Goal: Information Seeking & Learning: Compare options

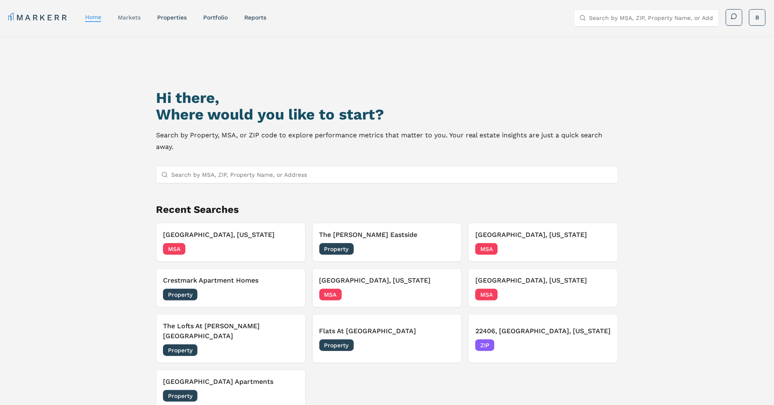
click at [122, 16] on link "markets" at bounding box center [129, 17] width 23 height 7
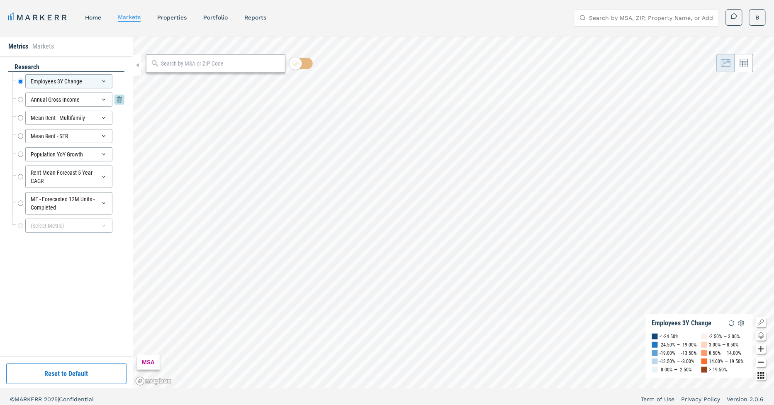
click at [18, 98] on input "Annual Gross Income" at bounding box center [20, 100] width 5 height 14
radio input "false"
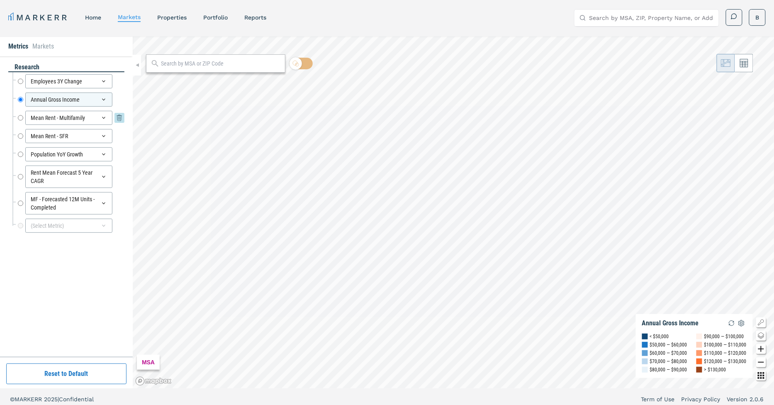
click at [19, 115] on input "Mean Rent - Multifamily" at bounding box center [20, 118] width 5 height 14
radio input "false"
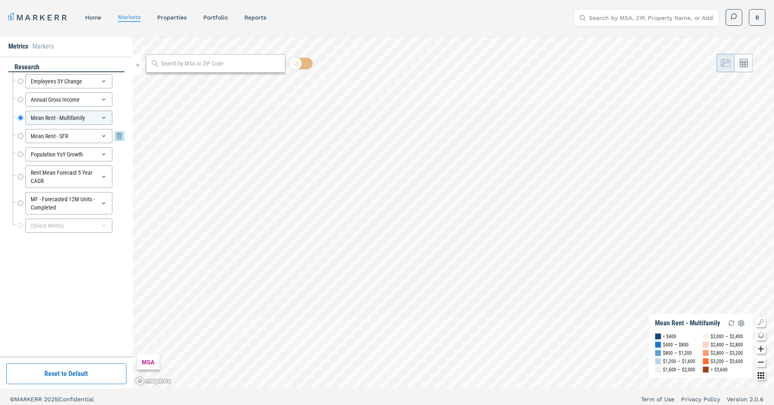
click at [22, 133] on input "Mean Rent - SFR" at bounding box center [20, 136] width 5 height 14
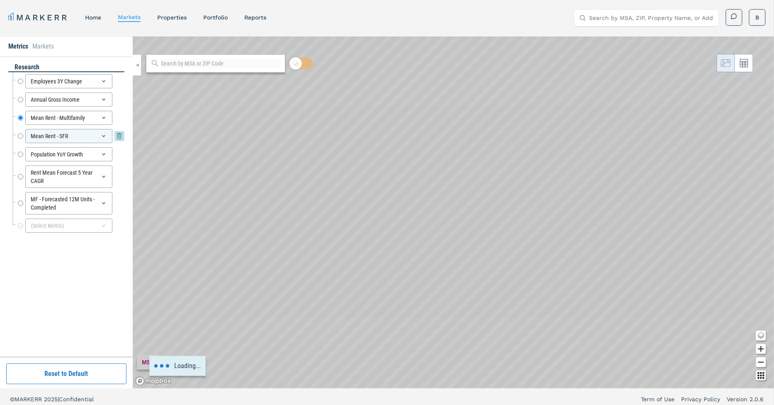
radio input "false"
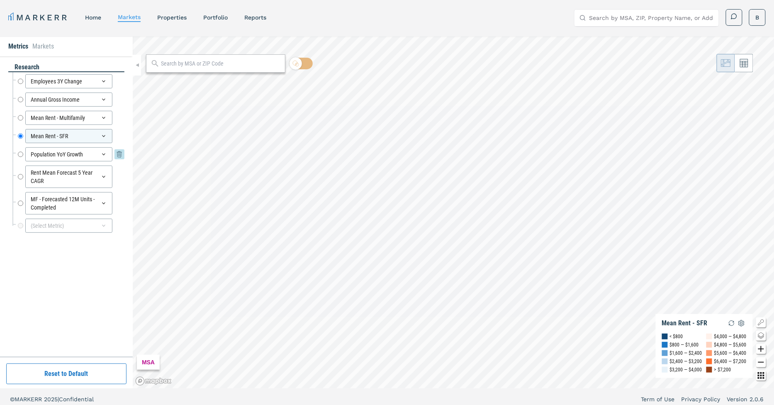
click at [20, 152] on input "Population YoY Growth" at bounding box center [20, 154] width 5 height 14
radio input "false"
click at [23, 171] on div "Rent Mean Forecast 5 Year CAGR Rent Mean Forecast 5 Year CAGR" at bounding box center [71, 177] width 107 height 22
click at [21, 174] on input "Rent Mean Forecast 5 Year CAGR" at bounding box center [20, 177] width 5 height 22
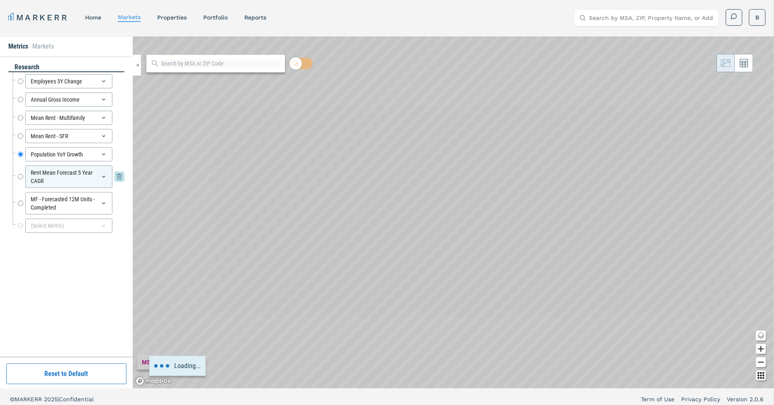
radio input "false"
radio input "true"
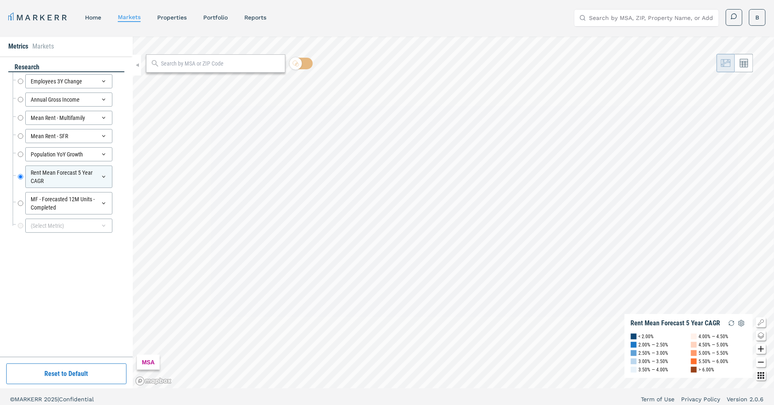
click at [167, 61] on input "text" at bounding box center [221, 63] width 120 height 9
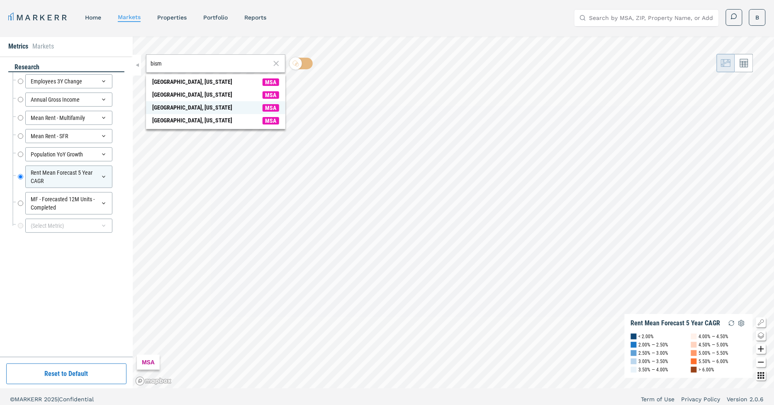
type input "bism"
click at [179, 107] on div "[GEOGRAPHIC_DATA], [US_STATE]" at bounding box center [192, 107] width 80 height 9
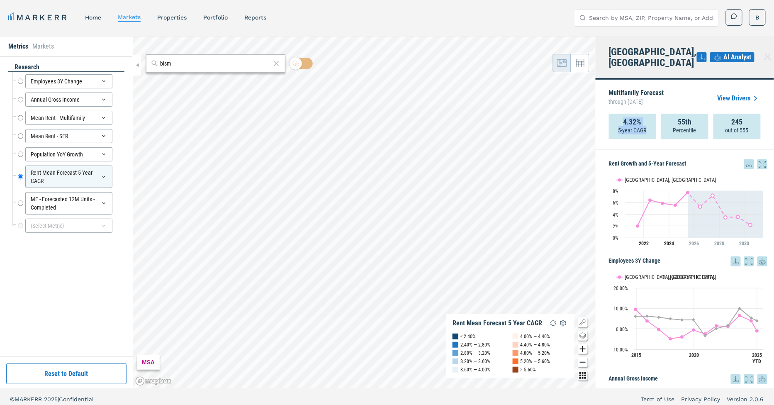
drag, startPoint x: 624, startPoint y: 114, endPoint x: 648, endPoint y: 122, distance: 25.2
click at [648, 122] on div "4.32% 5-year CAGR" at bounding box center [632, 126] width 47 height 25
click at [639, 137] on div "Multifamily Forecast through [DATE] View Drivers 4.32% 5-year CAGR 55th Percent…" at bounding box center [685, 115] width 178 height 70
drag, startPoint x: 731, startPoint y: 115, endPoint x: 745, endPoint y: 115, distance: 13.3
click at [745, 115] on div "245 out of 555" at bounding box center [737, 126] width 47 height 25
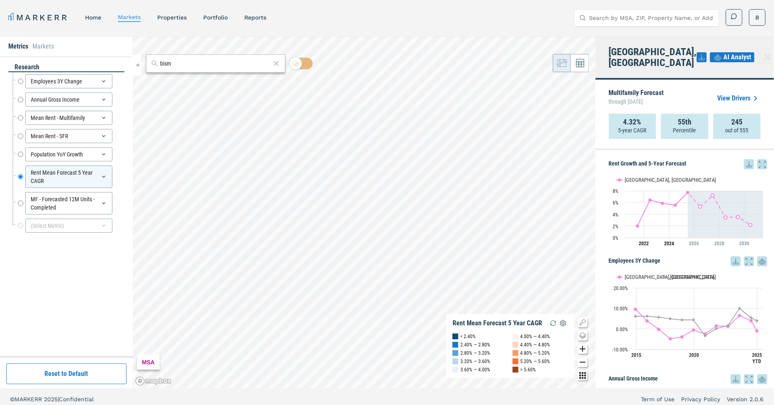
click at [733, 134] on div "Multifamily Forecast through [DATE] View Drivers 4.32% 5-year CAGR 55th Percent…" at bounding box center [685, 115] width 178 height 70
drag, startPoint x: 750, startPoint y: 119, endPoint x: 723, endPoint y: 115, distance: 27.3
click at [723, 115] on div "245 out of 555" at bounding box center [737, 126] width 47 height 25
click at [702, 139] on div "Multifamily Forecast through [DATE] View Drivers 4.32% 5-year CAGR 55th Percent…" at bounding box center [685, 115] width 178 height 70
click at [601, 171] on div "Rent Growth and 5-Year Forecast Rent Growth and 5-Year Forecast Line chart with…" at bounding box center [685, 268] width 178 height 239
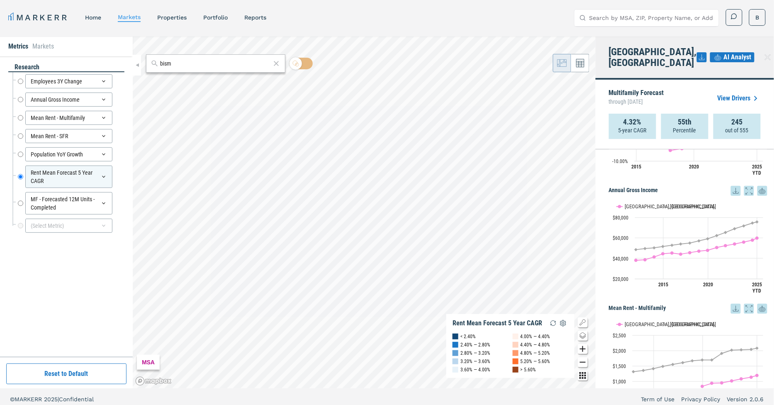
scroll to position [195, 0]
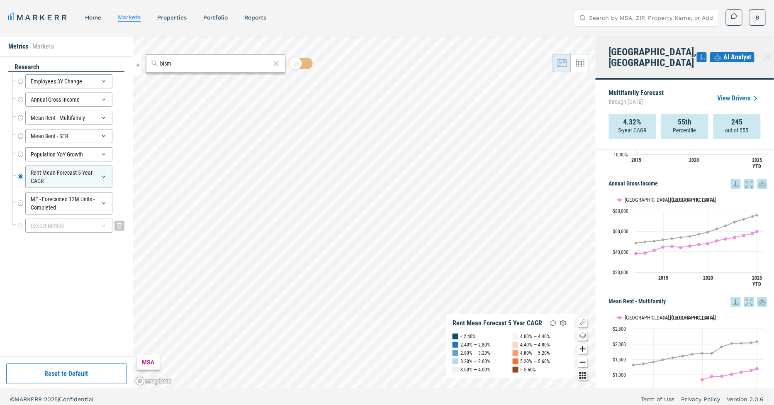
click at [65, 225] on div "(Select Metric)" at bounding box center [68, 226] width 87 height 14
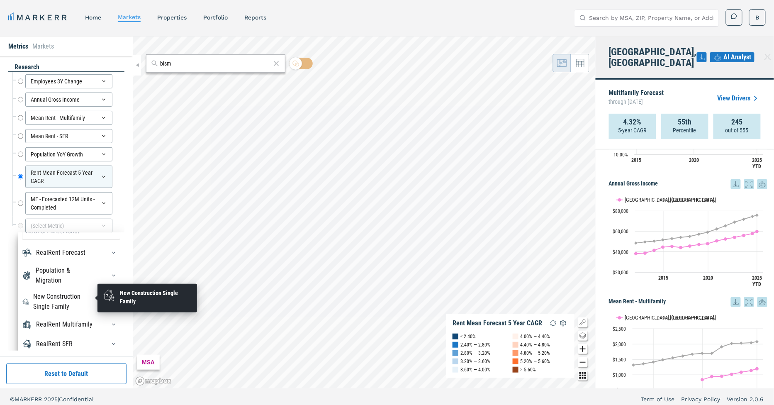
scroll to position [0, 0]
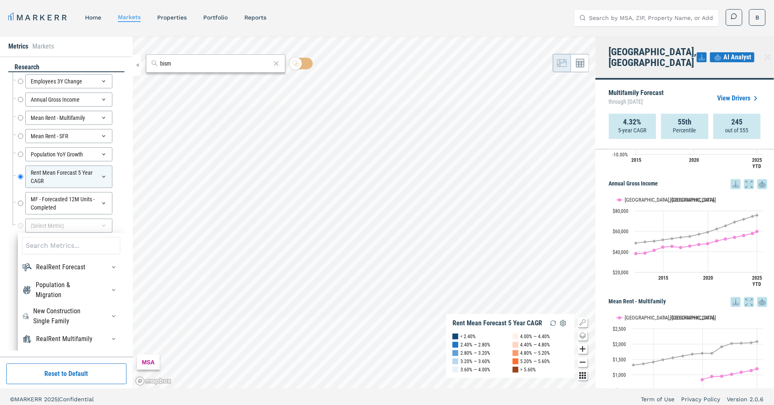
click at [5, 267] on div "research Employees 3Y Change Employees 3Y Change Annual Gross Income Annual Gro…" at bounding box center [66, 206] width 133 height 300
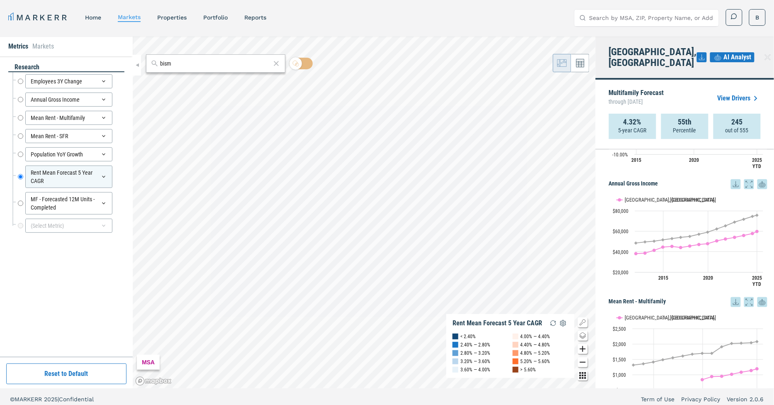
click at [735, 93] on link "View Drivers" at bounding box center [739, 98] width 43 height 10
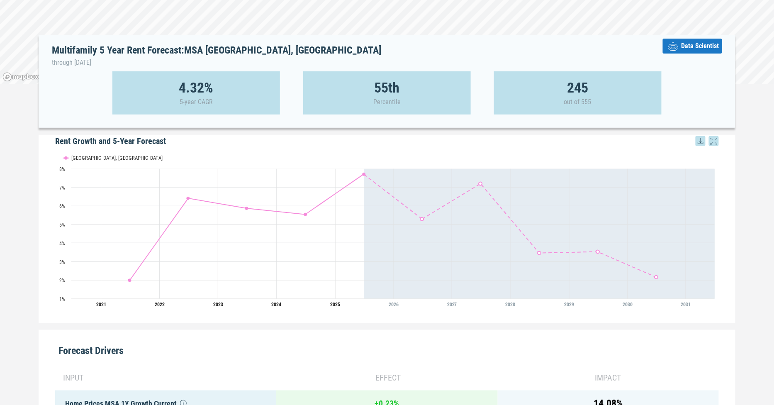
scroll to position [88, 0]
click at [696, 45] on span "Data Scientist" at bounding box center [701, 47] width 38 height 10
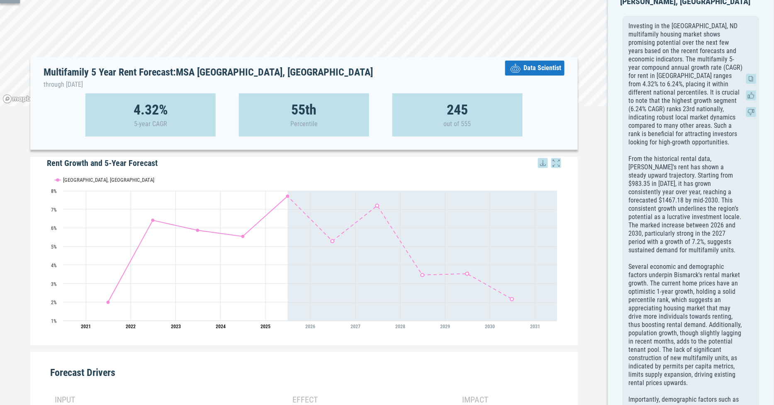
scroll to position [0, 0]
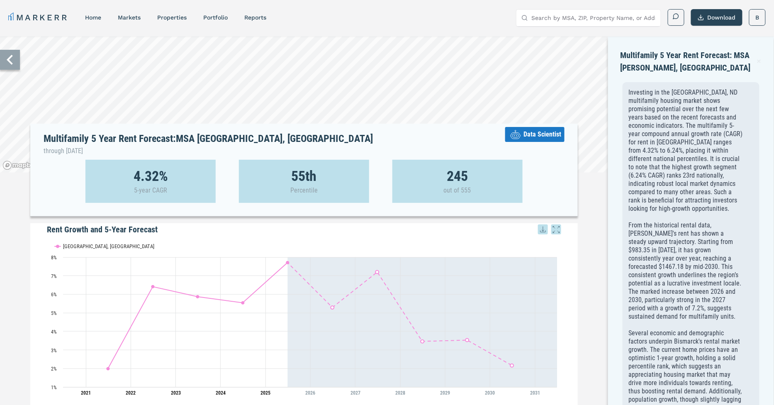
click at [757, 60] on icon at bounding box center [759, 61] width 5 height 10
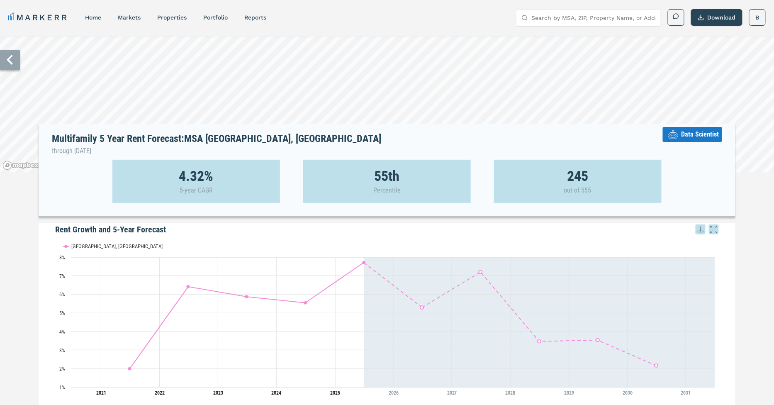
click at [711, 136] on span "Data Scientist" at bounding box center [701, 134] width 38 height 10
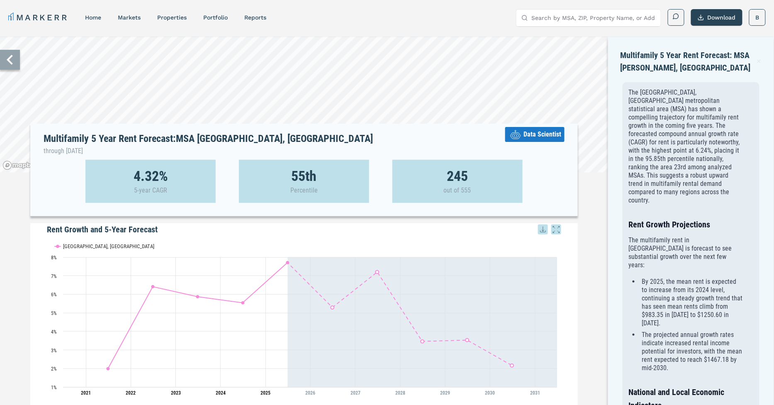
click at [12, 59] on icon at bounding box center [10, 60] width 20 height 20
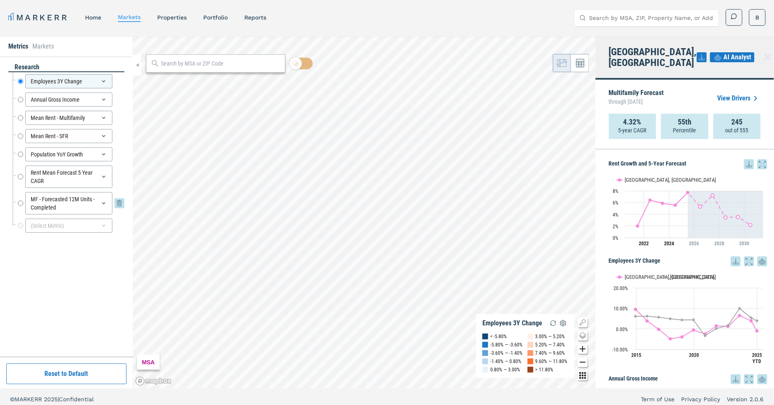
click at [20, 198] on input "MF - Forecasted 12M Units - Completed" at bounding box center [20, 203] width 5 height 22
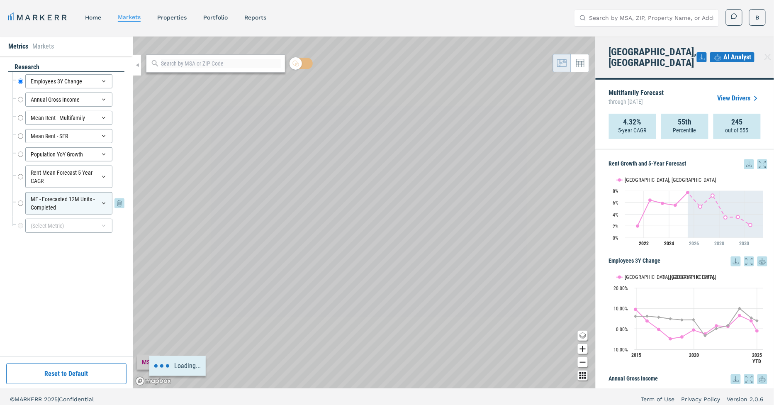
radio input "false"
radio input "true"
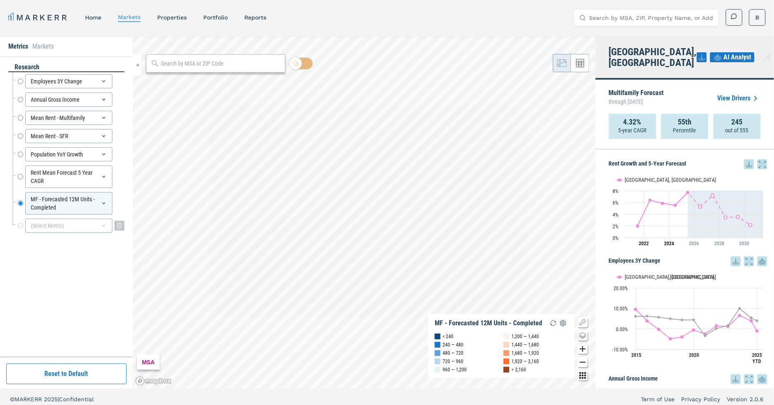
click at [79, 219] on div "(Select Metric)" at bounding box center [68, 226] width 87 height 14
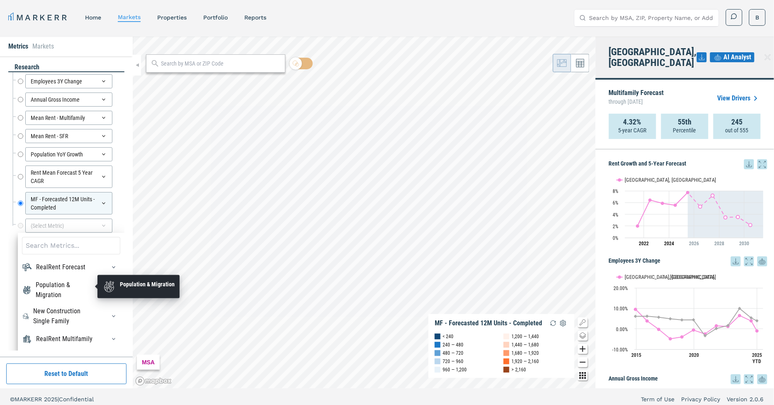
scroll to position [15, 0]
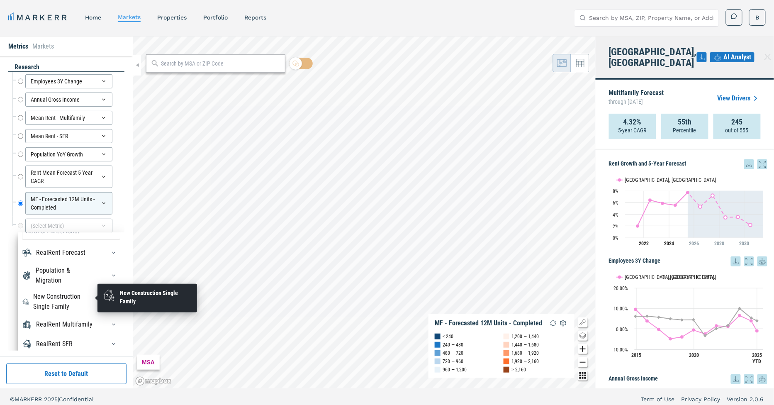
click at [77, 298] on div "New Construction Single Family" at bounding box center [65, 302] width 62 height 20
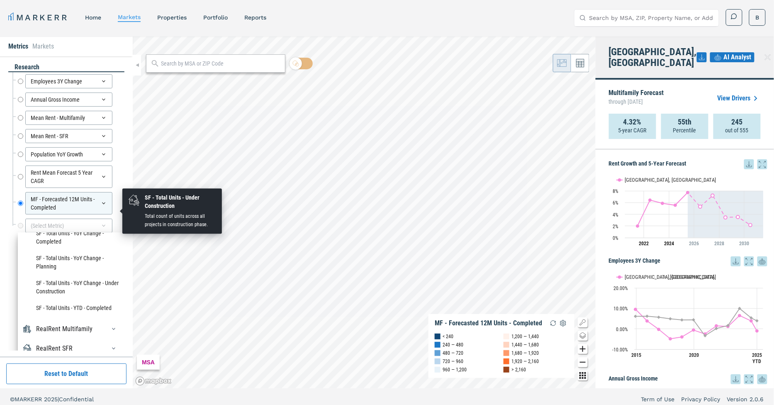
scroll to position [340, 0]
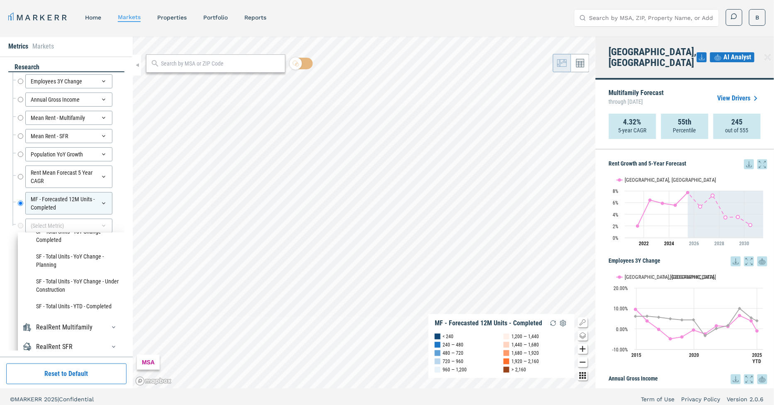
click at [9, 256] on div "research Employees 3Y Change Employees 3Y Change Annual Gross Income Annual Gro…" at bounding box center [66, 207] width 116 height 288
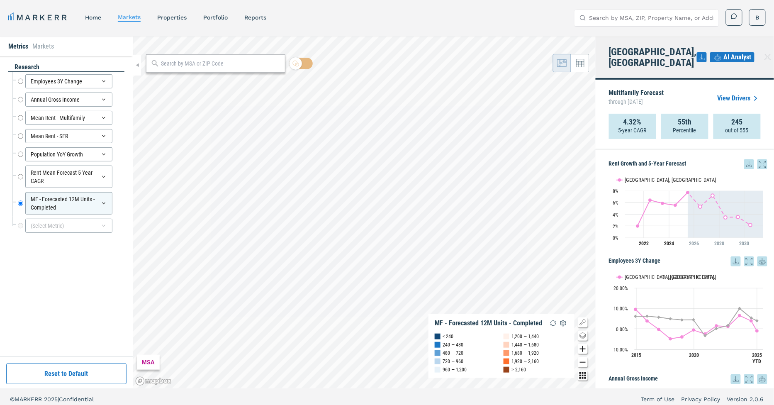
click at [196, 66] on input "text" at bounding box center [221, 63] width 120 height 9
click at [134, 15] on link "markets" at bounding box center [129, 17] width 23 height 7
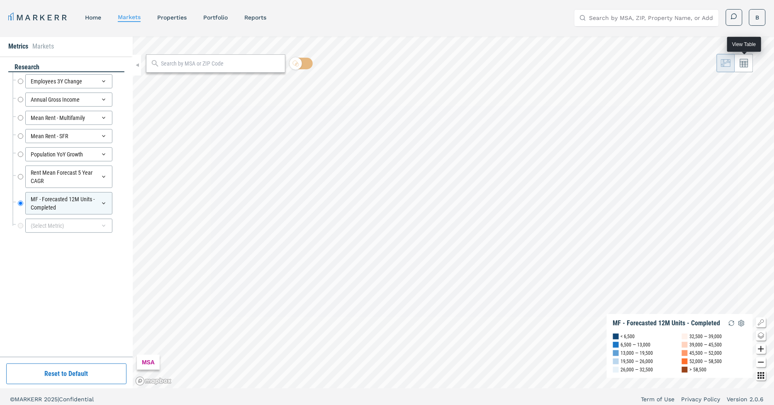
click at [743, 63] on icon at bounding box center [744, 63] width 8 height 8
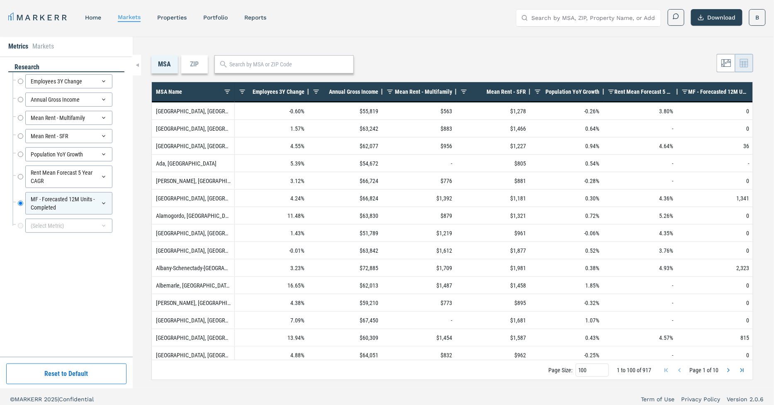
click at [16, 173] on div "Rent Mean Forecast 5 Year CAGR Rent Mean Forecast 5 Year CAGR" at bounding box center [68, 177] width 112 height 27
click at [22, 174] on input "Rent Mean Forecast 5 Year CAGR" at bounding box center [20, 177] width 5 height 22
radio input "true"
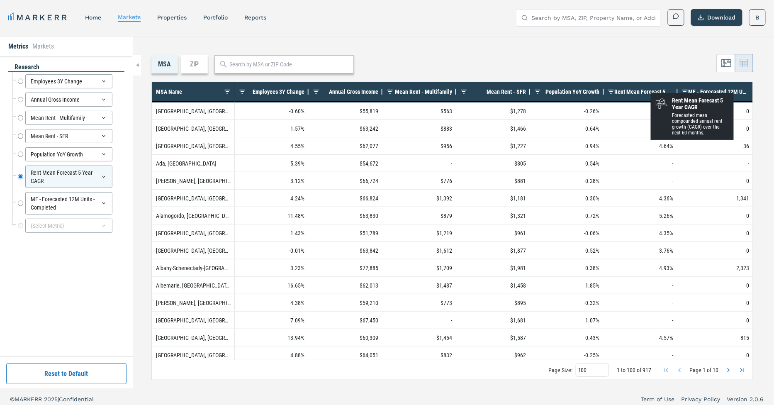
click at [645, 93] on span "Rent Mean Forecast 5 Year CAGR" at bounding box center [644, 91] width 59 height 7
click at [645, 93] on span "Rent Mean Forecast 5 Year CAGR" at bounding box center [649, 91] width 49 height 7
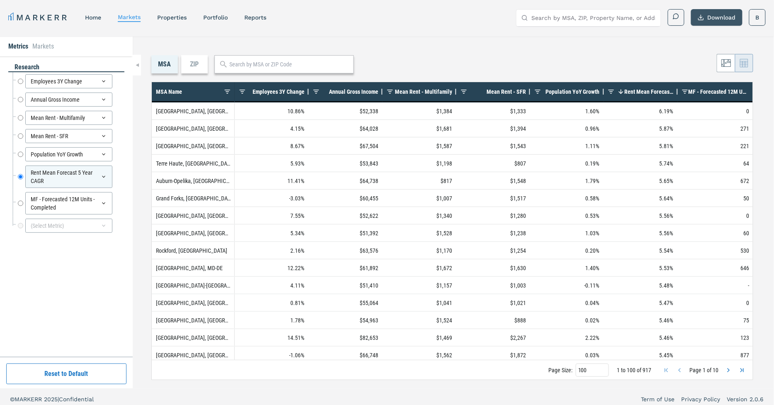
click at [718, 20] on button "Download" at bounding box center [716, 17] width 51 height 17
click at [690, 56] on div "MSA ZIP" at bounding box center [452, 64] width 602 height 18
click at [228, 90] on span at bounding box center [227, 91] width 7 height 7
click at [536, 88] on span at bounding box center [538, 91] width 7 height 7
click at [537, 91] on span at bounding box center [538, 91] width 7 height 7
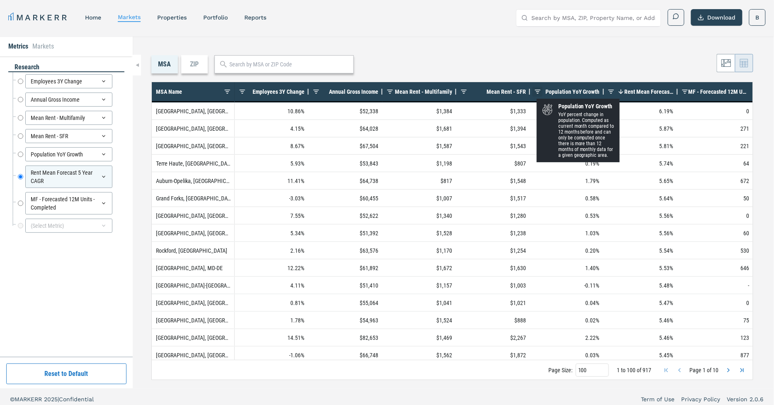
click at [539, 93] on span at bounding box center [538, 91] width 7 height 7
click at [535, 89] on span at bounding box center [538, 91] width 7 height 7
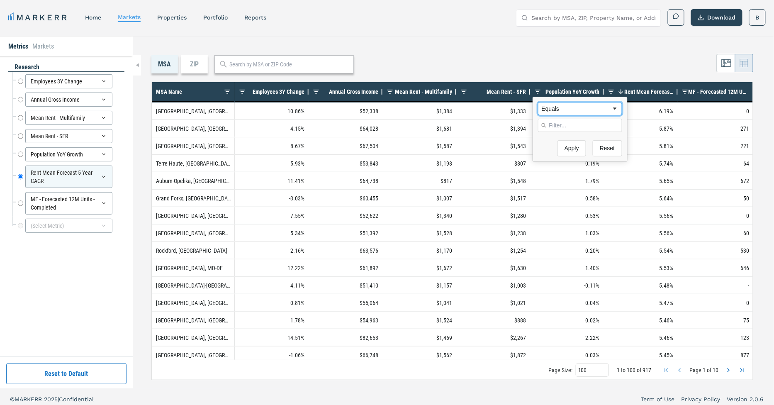
click at [583, 109] on div "Equals" at bounding box center [577, 108] width 70 height 7
click at [568, 121] on input "Filter Value" at bounding box center [580, 125] width 84 height 13
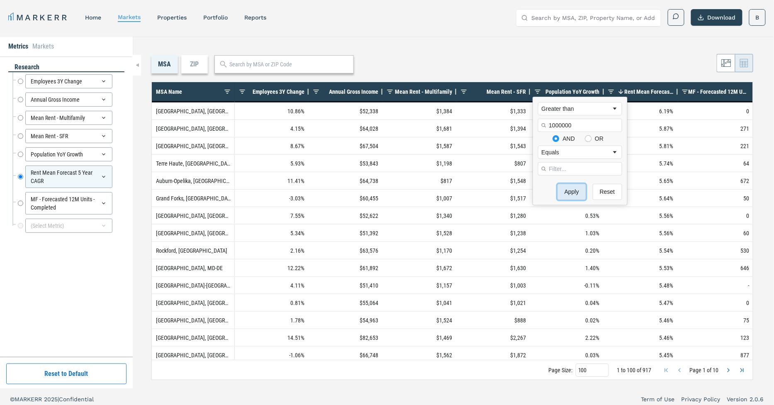
click at [566, 186] on button "Apply" at bounding box center [572, 192] width 29 height 16
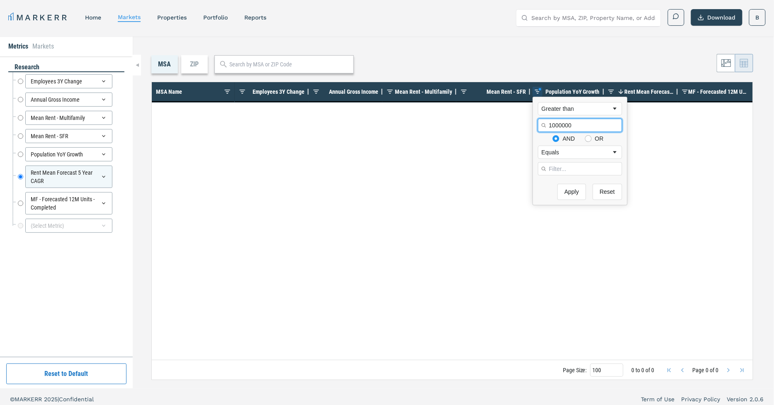
click at [584, 125] on input "1000000" at bounding box center [580, 125] width 84 height 13
type input "100000"
click at [558, 184] on button "Apply" at bounding box center [572, 192] width 29 height 16
click at [564, 195] on button "Apply" at bounding box center [572, 192] width 29 height 16
click at [547, 49] on div "MSA ZIP 0 to 0 of 0. Page 0 of 0 Drag here to set row groups Drag here to set c…" at bounding box center [454, 213] width 642 height 352
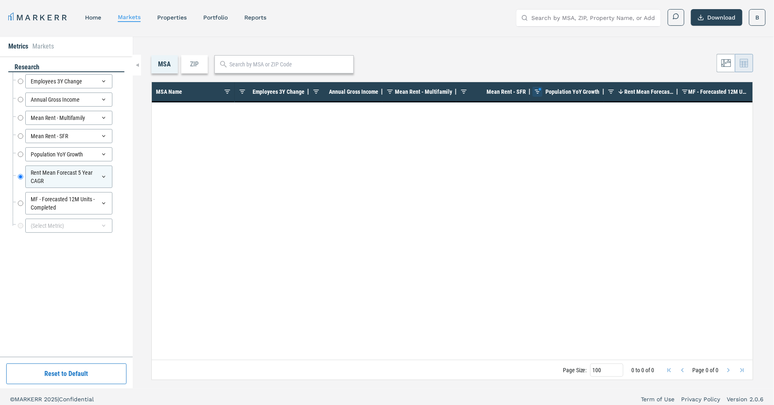
click at [194, 63] on div "ZIP" at bounding box center [194, 64] width 27 height 18
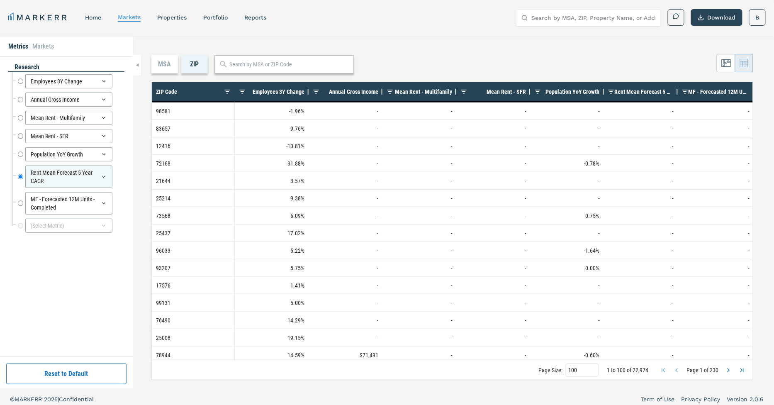
click at [636, 88] on div "Rent Mean Forecast 5 Year CAGR" at bounding box center [644, 91] width 59 height 15
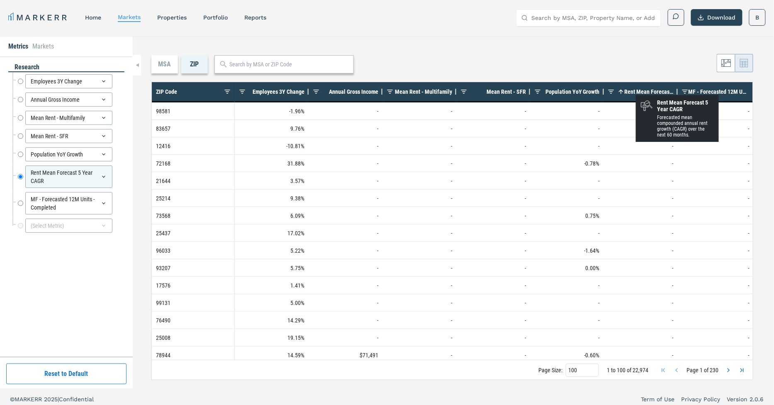
click at [636, 88] on div "Rent Mean Forecast 5 Year CAGR 1" at bounding box center [644, 91] width 59 height 15
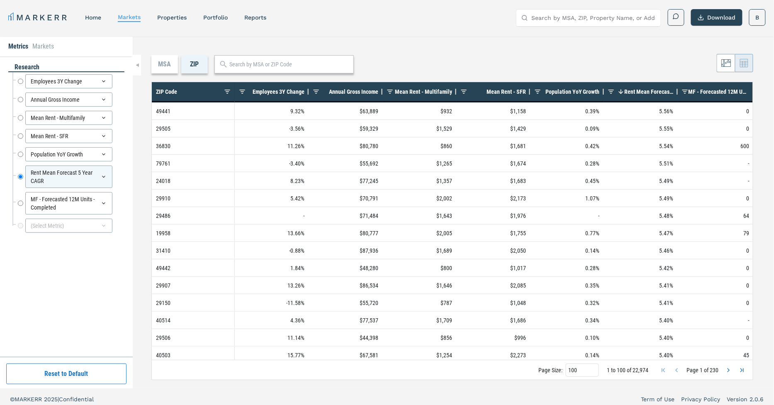
click at [609, 38] on div "MSA ZIP Press ENTER to sort. Press CTRL ENTER to open filter Drag here to set r…" at bounding box center [454, 213] width 642 height 352
drag, startPoint x: 606, startPoint y: 371, endPoint x: 653, endPoint y: 371, distance: 47.3
click at [653, 371] on div "Page Size: 100 1 to 100 of 22,974 Page 1 of 230" at bounding box center [452, 370] width 601 height 20
click at [131, 17] on link "markets" at bounding box center [129, 17] width 23 height 7
click at [722, 62] on icon at bounding box center [727, 63] width 10 height 10
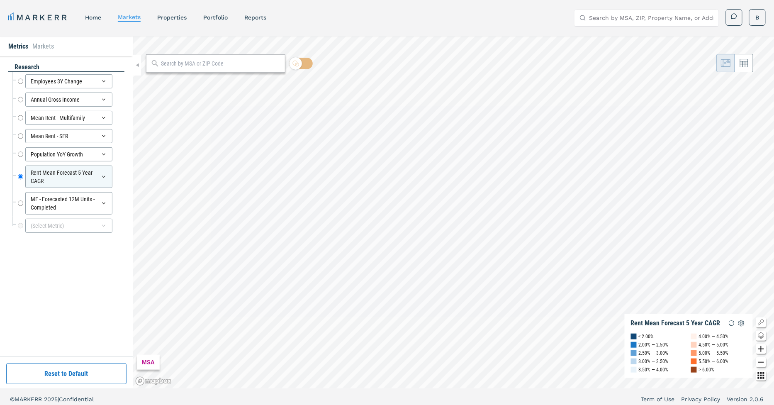
click at [210, 63] on input "text" at bounding box center [221, 63] width 120 height 9
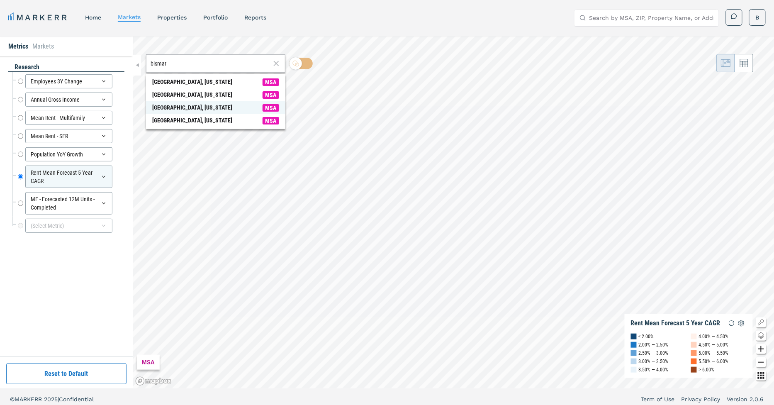
type input "bismar"
click at [193, 105] on div "[GEOGRAPHIC_DATA], [US_STATE]" at bounding box center [192, 107] width 80 height 9
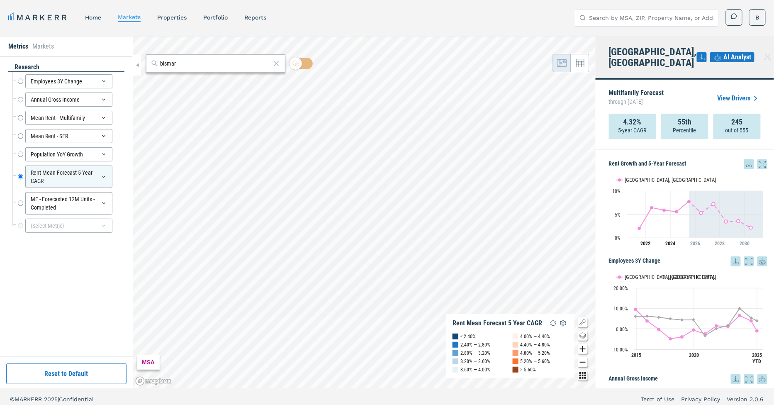
click at [584, 348] on icon "Zoom in map button" at bounding box center [583, 349] width 10 height 10
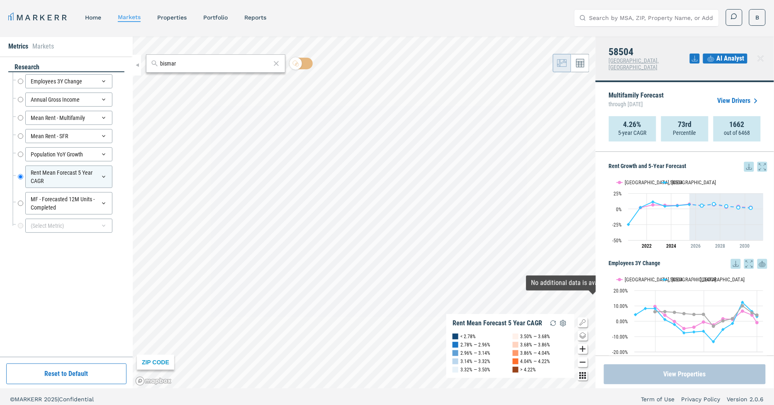
click at [684, 376] on button "View Properties" at bounding box center [685, 374] width 162 height 20
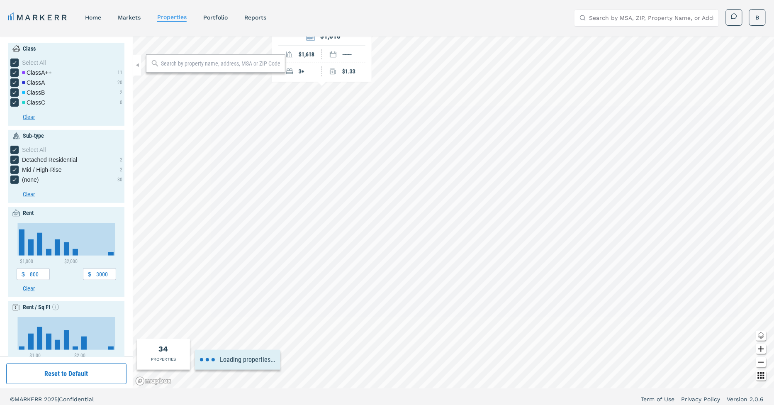
type input "500"
type input "2.2"
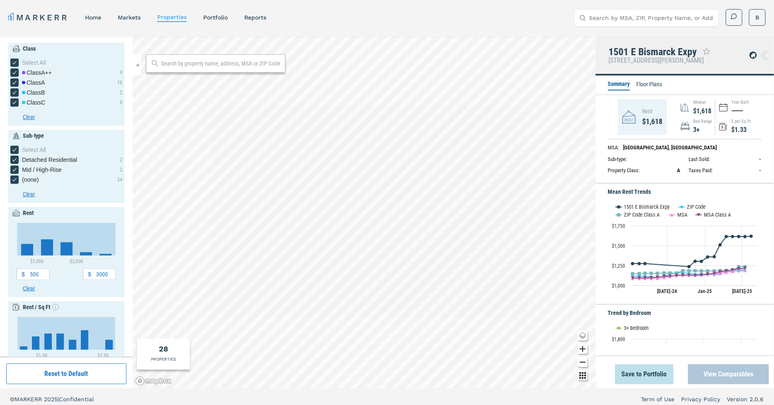
click at [726, 371] on button "View Comparables" at bounding box center [729, 374] width 81 height 20
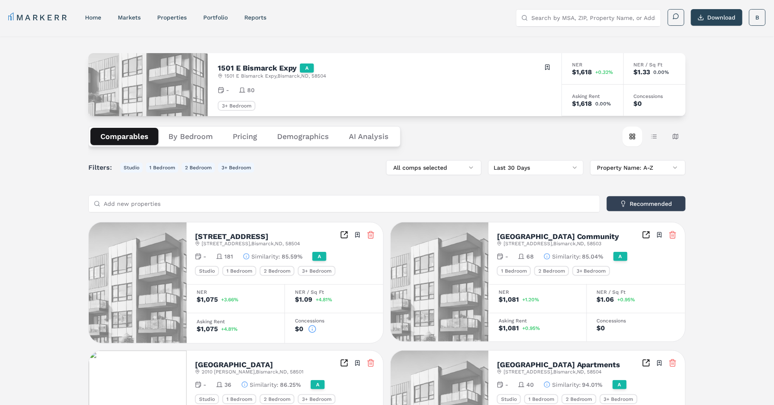
click at [248, 88] on span "80" at bounding box center [250, 90] width 7 height 8
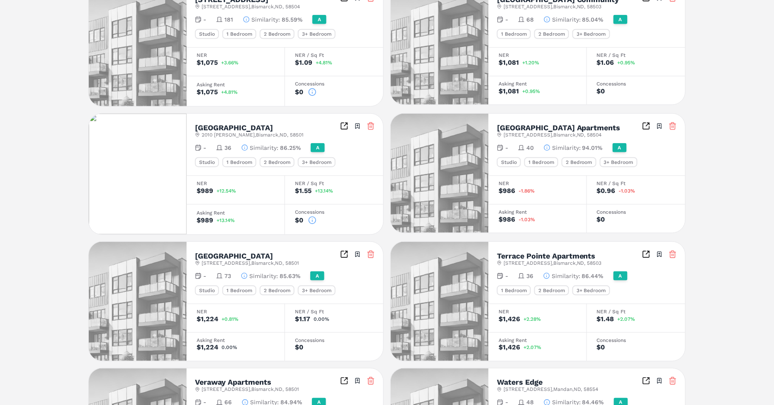
scroll to position [237, 0]
click at [346, 124] on icon "Inspect Comparables" at bounding box center [345, 125] width 3 height 3
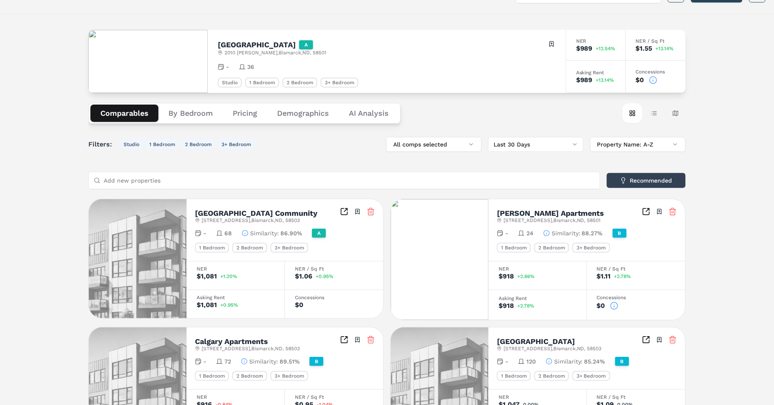
scroll to position [32, 0]
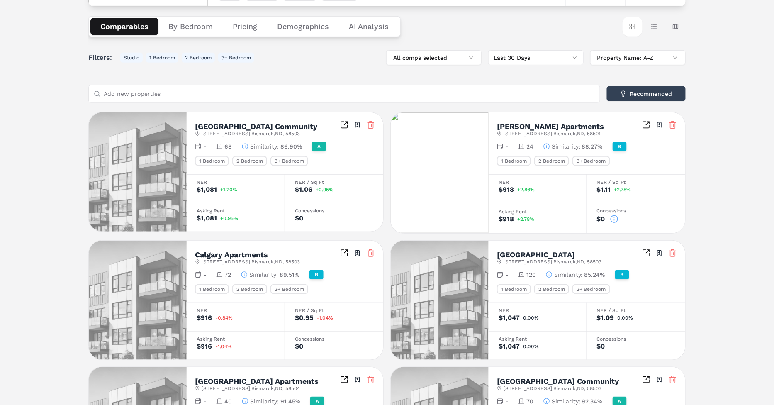
scroll to position [0, 0]
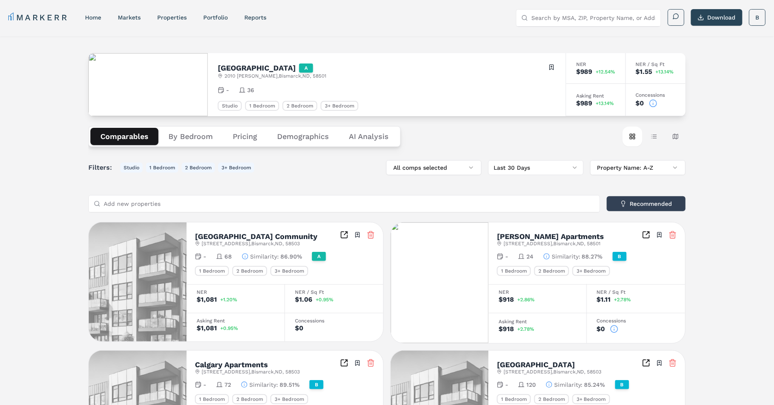
click at [671, 133] on button "Map view" at bounding box center [676, 137] width 20 height 20
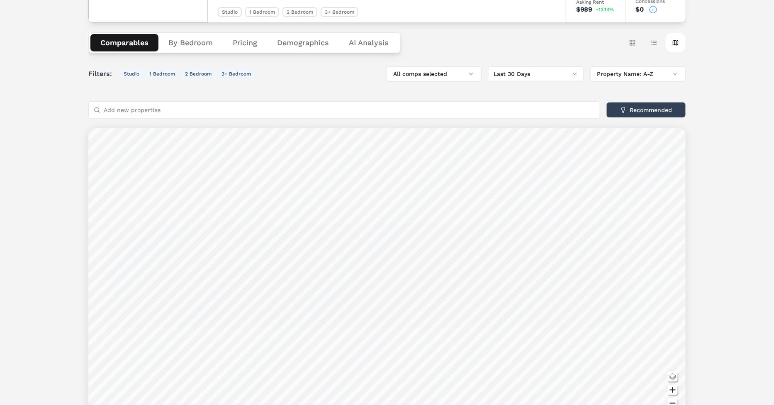
scroll to position [93, 0]
click at [32, 169] on div "Garden Grove A 2010 Xavier St , Bismarck , ND , 58501 Toggle portfolio menu - 3…" at bounding box center [387, 192] width 774 height 497
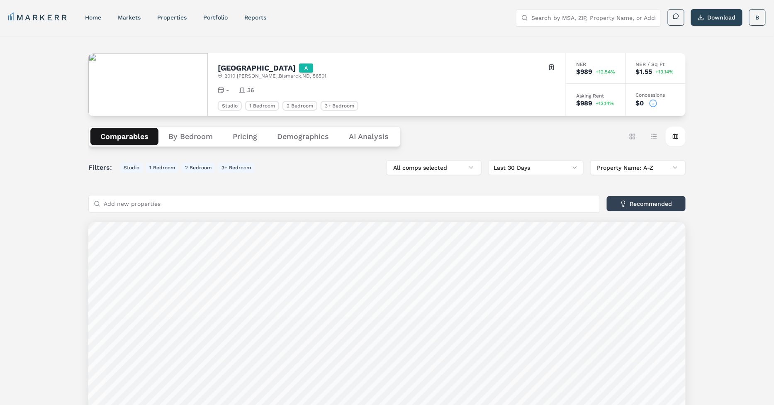
click at [593, 19] on input "Search by MSA, ZIP, Property Name, or Address" at bounding box center [594, 18] width 125 height 17
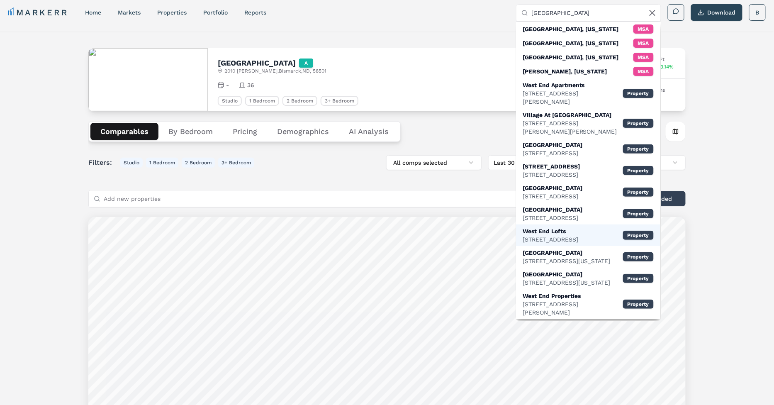
scroll to position [2, 0]
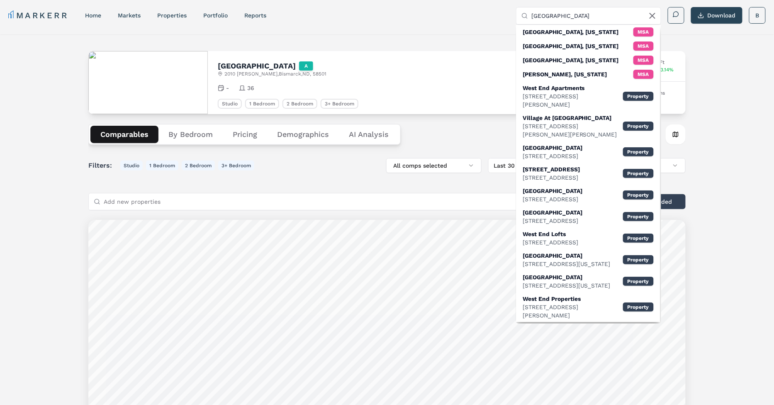
drag, startPoint x: 567, startPoint y: 15, endPoint x: 500, endPoint y: 15, distance: 67.6
click at [500, 15] on div "MARKERR home markets properties Portfolio reports Search by MSA, ZIP, Property …" at bounding box center [387, 15] width 758 height 17
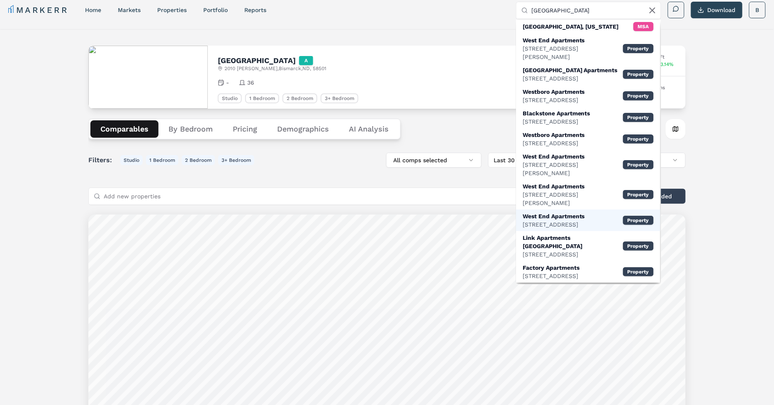
scroll to position [0, 0]
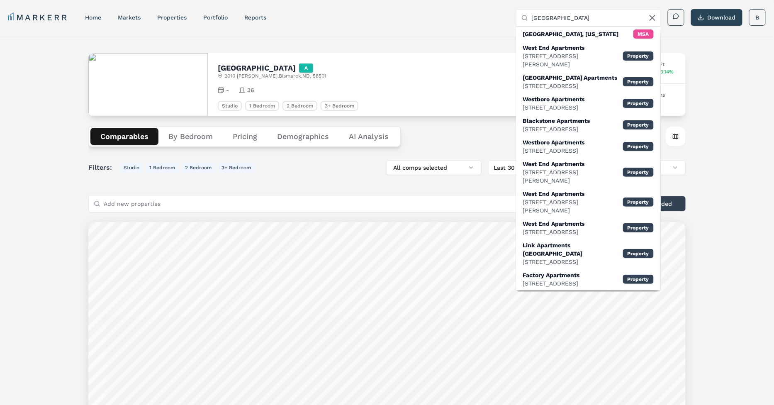
click at [600, 9] on div "west end apartments" at bounding box center [588, 18] width 145 height 18
drag, startPoint x: 600, startPoint y: 13, endPoint x: 617, endPoint y: 19, distance: 17.9
click at [617, 19] on input "west end apartments" at bounding box center [594, 18] width 125 height 17
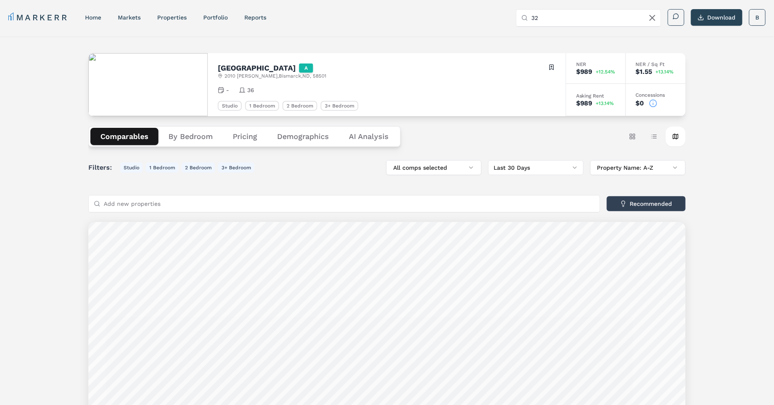
type input "3"
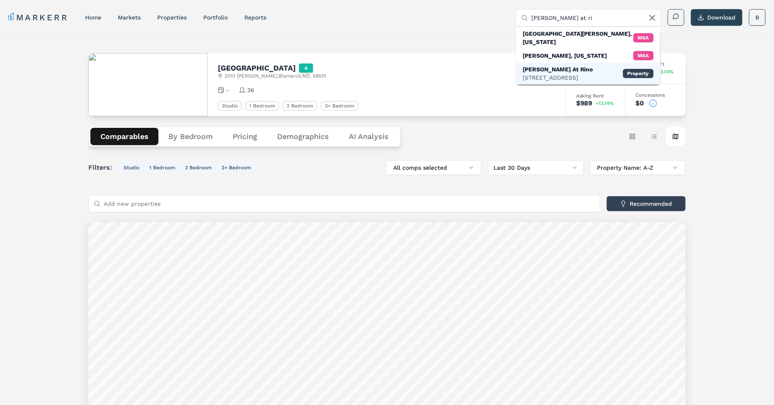
type input "dylan at ri"
click at [573, 65] on div "Dylan At Rino" at bounding box center [558, 69] width 71 height 8
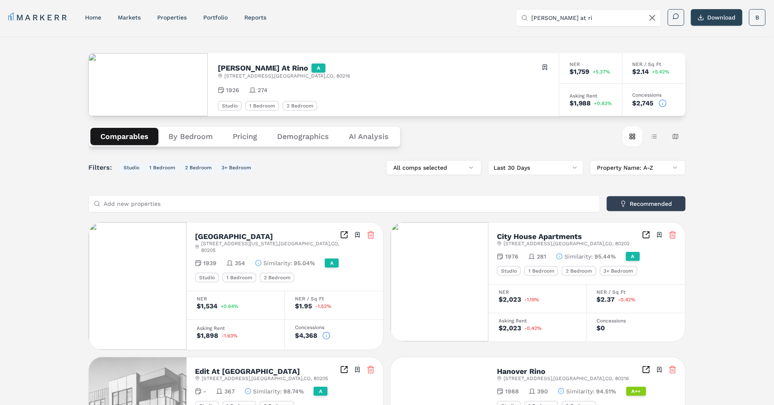
click at [679, 139] on button "Map view" at bounding box center [676, 137] width 20 height 20
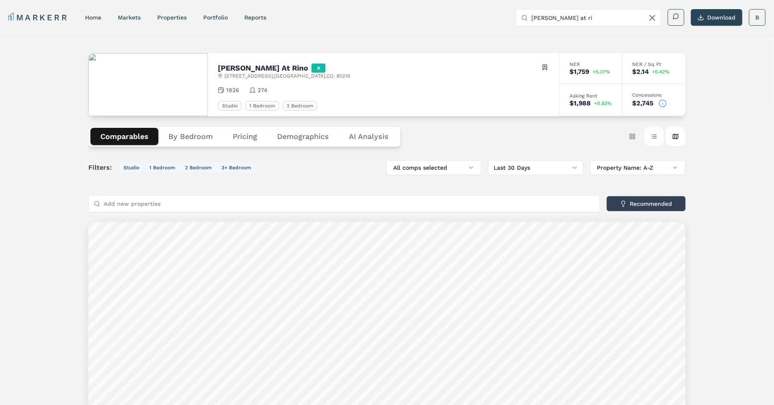
click at [652, 139] on button "Table view" at bounding box center [655, 137] width 20 height 20
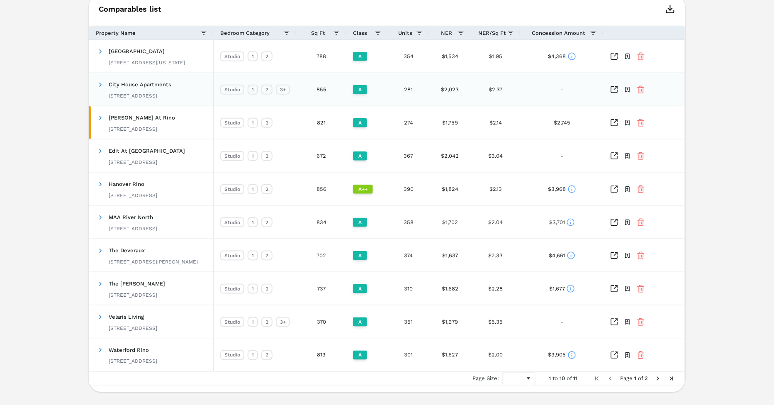
scroll to position [229, 0]
click at [571, 286] on icon at bounding box center [571, 288] width 8 height 8
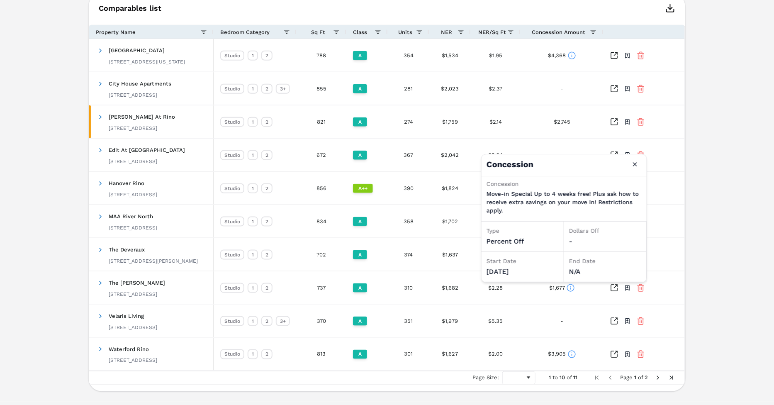
click at [699, 244] on div "Dylan At Rino A 3201 Brighton Blvd , Denver , CO , 80216 Toggle portfolio menu …" at bounding box center [387, 104] width 774 height 594
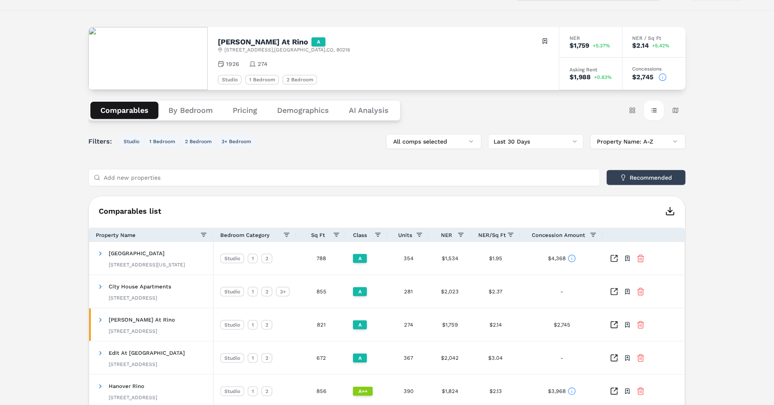
scroll to position [0, 0]
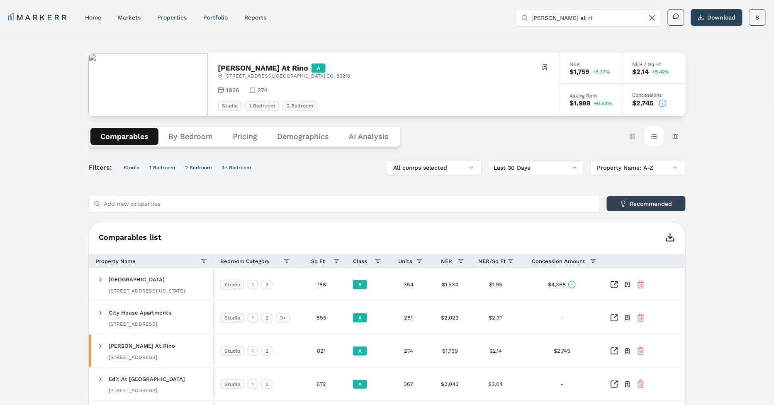
click at [193, 138] on button "By Bedroom" at bounding box center [191, 136] width 64 height 17
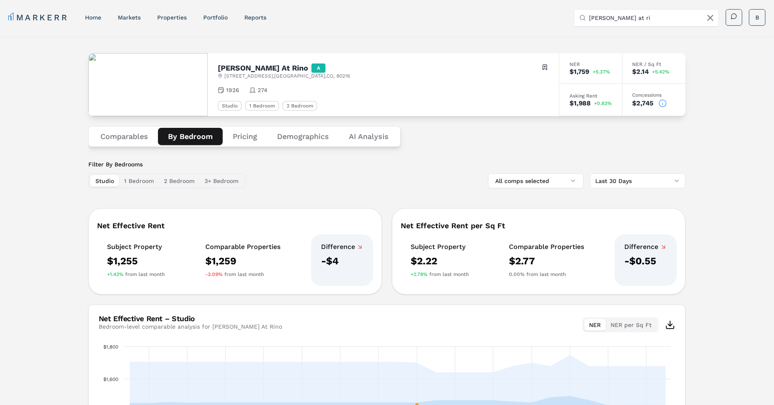
click at [618, 178] on html "MARKERR home markets properties Portfolio reports Search by MSA, ZIP, Property …" at bounding box center [387, 275] width 774 height 550
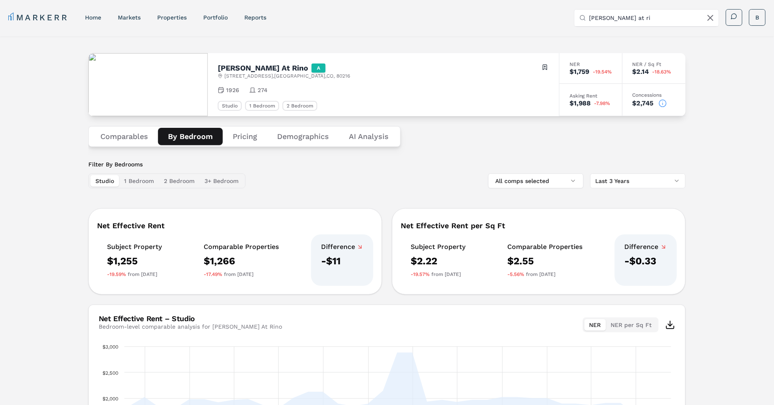
click at [298, 133] on button "Demographics" at bounding box center [303, 136] width 72 height 17
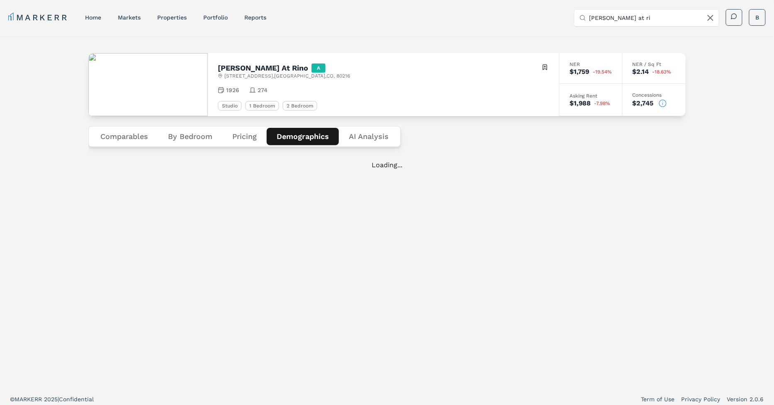
scroll to position [5, 0]
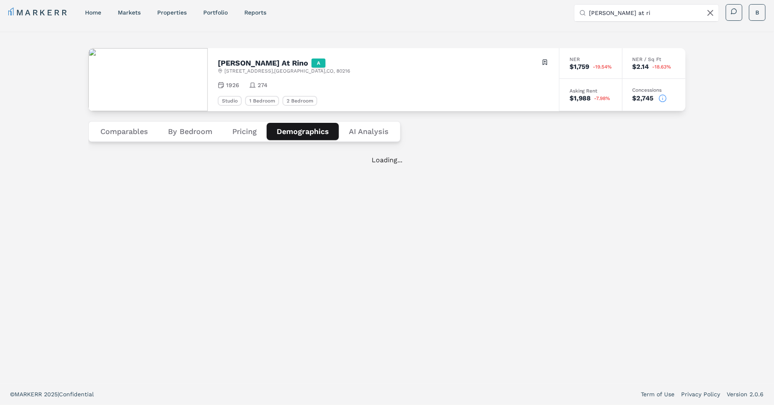
click at [39, 166] on div "Dylan At Rino A 3201 Brighton Blvd , Denver , CO , 80216 Toggle portfolio menu …" at bounding box center [387, 208] width 774 height 352
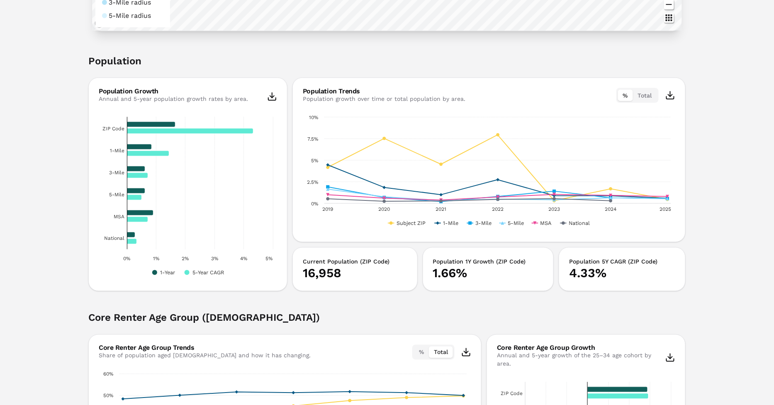
scroll to position [0, 0]
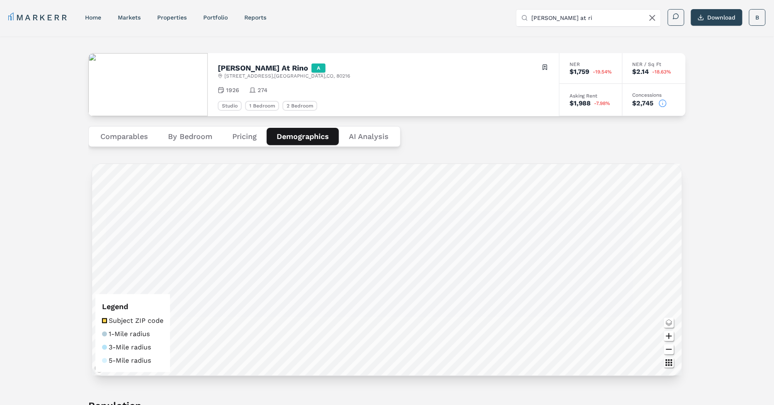
click at [370, 137] on Analysis "AI Analysis" at bounding box center [369, 136] width 60 height 17
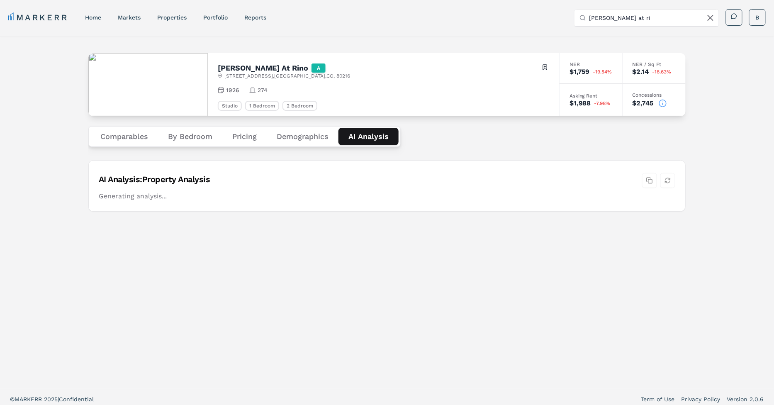
click at [51, 162] on div "Dylan At Rino A 3201 Brighton Blvd , Denver , CO , 80216 Toggle portfolio menu …" at bounding box center [387, 213] width 774 height 352
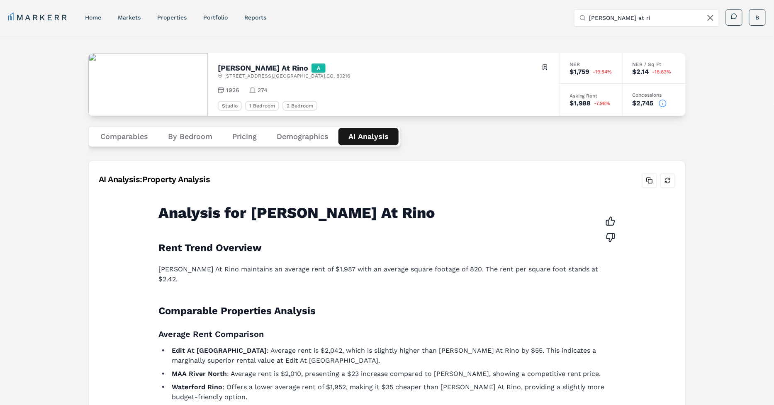
click at [240, 134] on button "Pricing" at bounding box center [244, 136] width 44 height 17
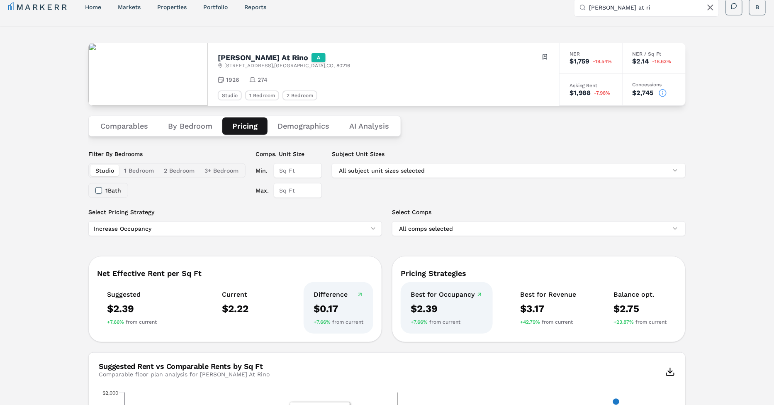
scroll to position [6, 0]
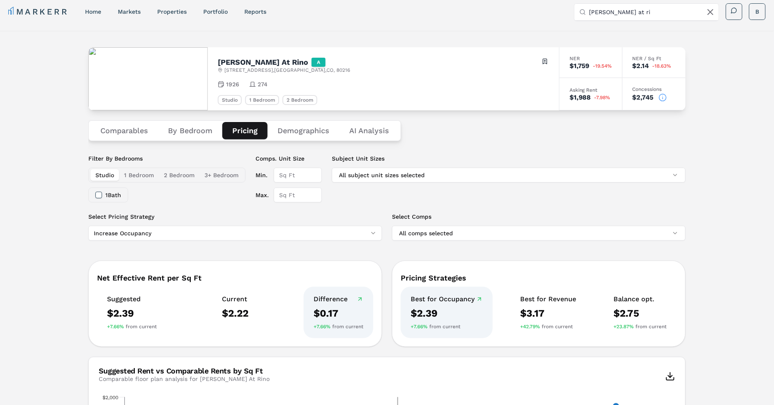
click at [98, 193] on button "1 Bath" at bounding box center [98, 195] width 7 height 7
click at [138, 173] on button "1 Bedroom" at bounding box center [139, 175] width 40 height 12
click at [175, 173] on button "2 Bedroom" at bounding box center [179, 175] width 41 height 12
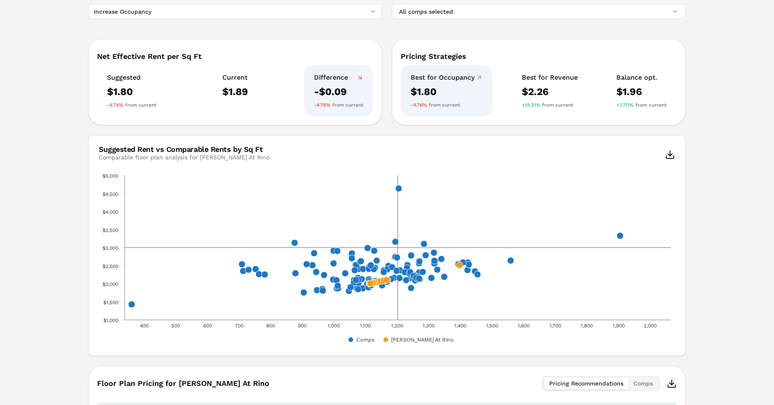
scroll to position [232, 0]
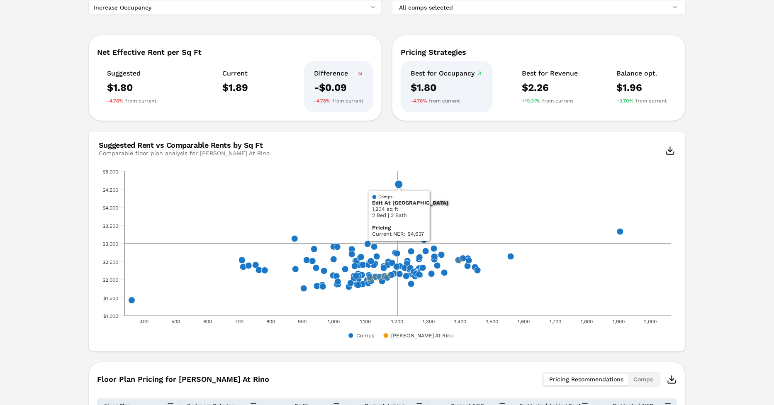
click at [400, 184] on icon "x, 1204, 4,637. Comps." at bounding box center [399, 184] width 8 height 8
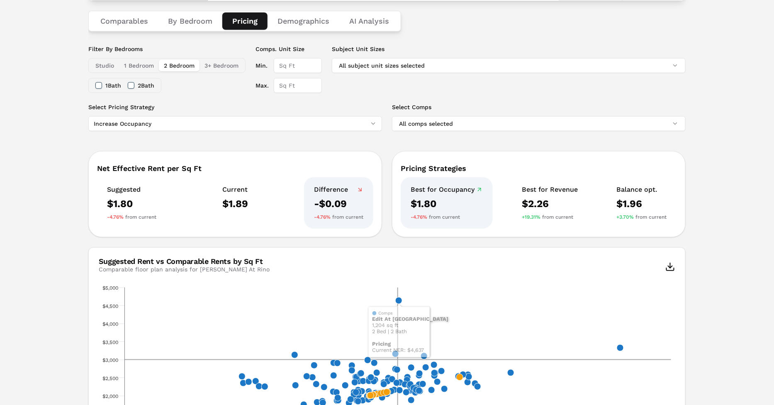
scroll to position [115, 0]
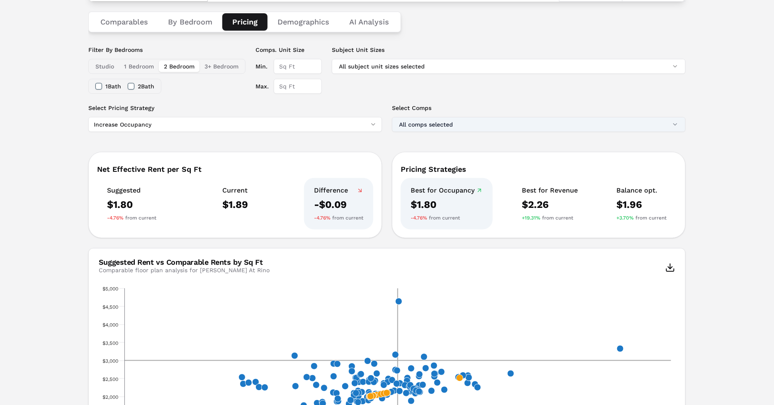
click at [615, 123] on button "All comps selected" at bounding box center [539, 124] width 294 height 15
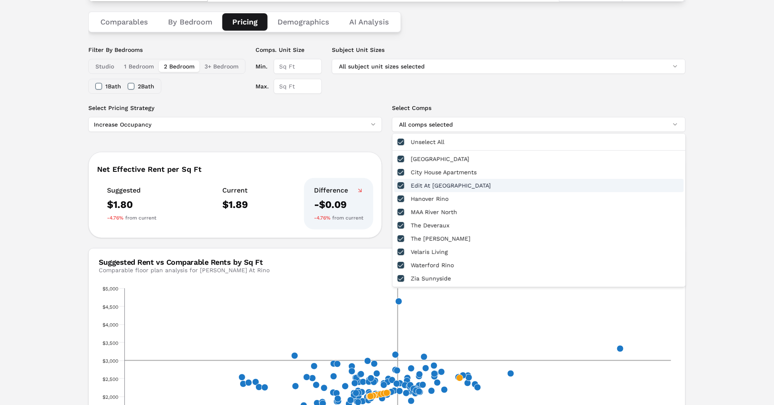
click at [531, 186] on div "Edit At River North" at bounding box center [540, 185] width 290 height 13
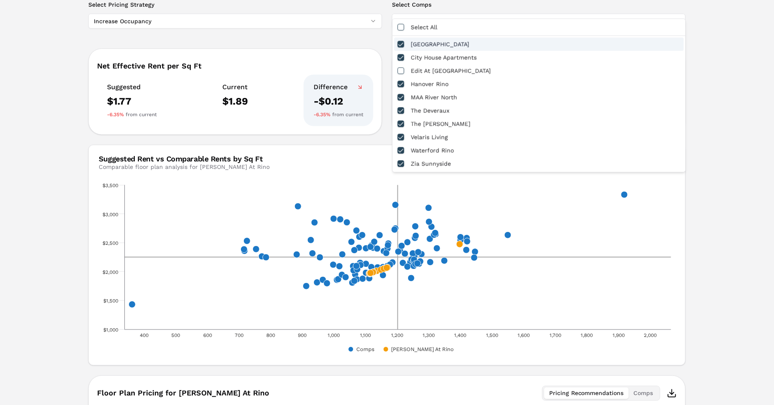
scroll to position [230, 0]
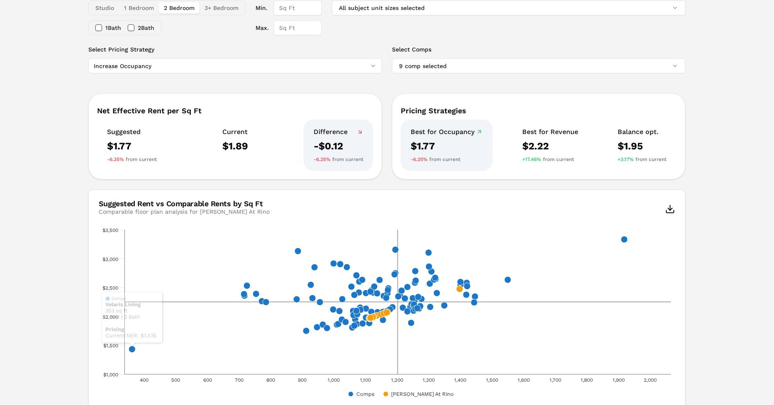
scroll to position [168, 0]
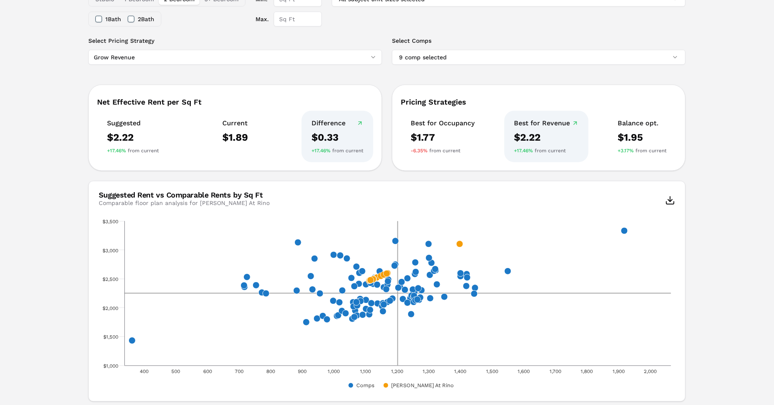
scroll to position [181, 0]
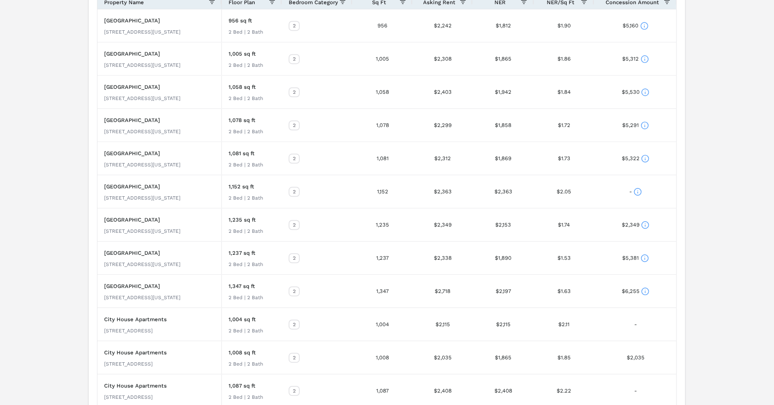
scroll to position [645, 0]
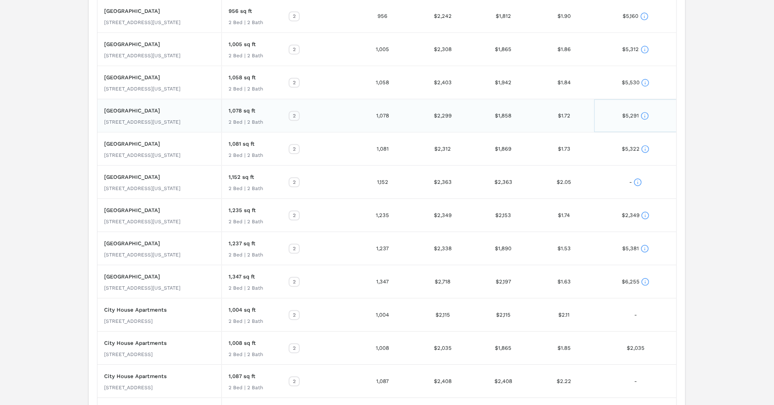
click at [647, 113] on icon at bounding box center [645, 116] width 8 height 8
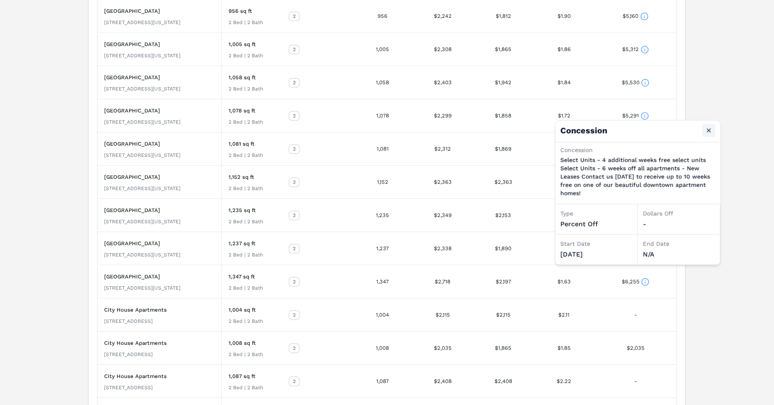
click at [709, 134] on button "Close" at bounding box center [709, 130] width 13 height 13
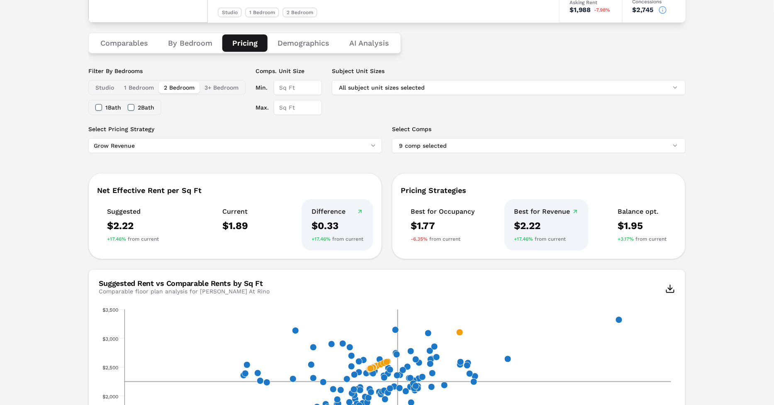
scroll to position [0, 0]
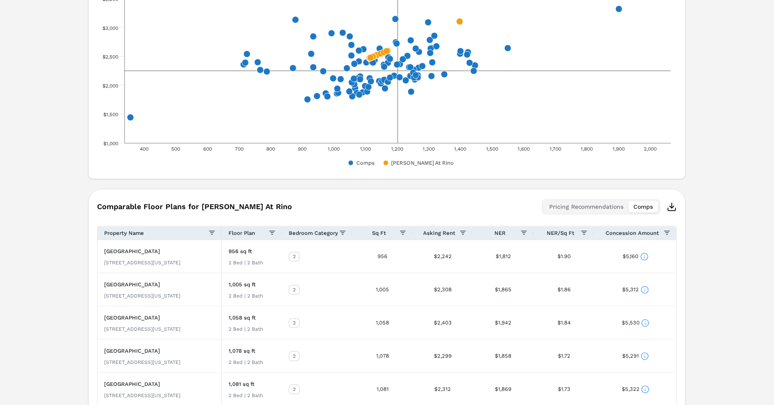
scroll to position [403, 0]
click at [672, 204] on line "button" at bounding box center [672, 206] width 0 height 5
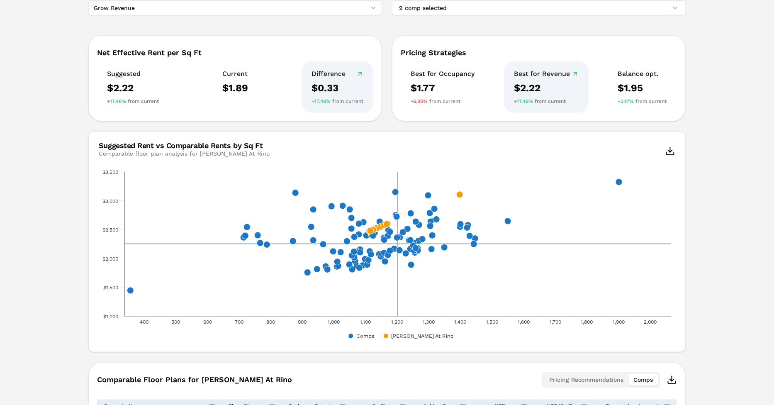
scroll to position [0, 0]
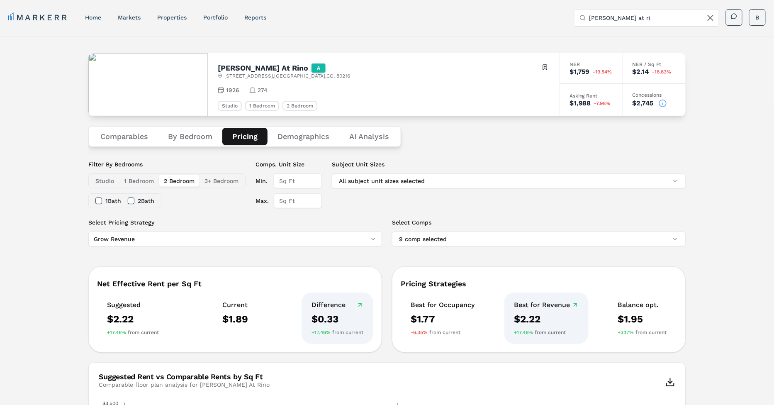
drag, startPoint x: 257, startPoint y: 88, endPoint x: 283, endPoint y: 88, distance: 25.7
click at [283, 88] on div "1926 274" at bounding box center [384, 90] width 332 height 8
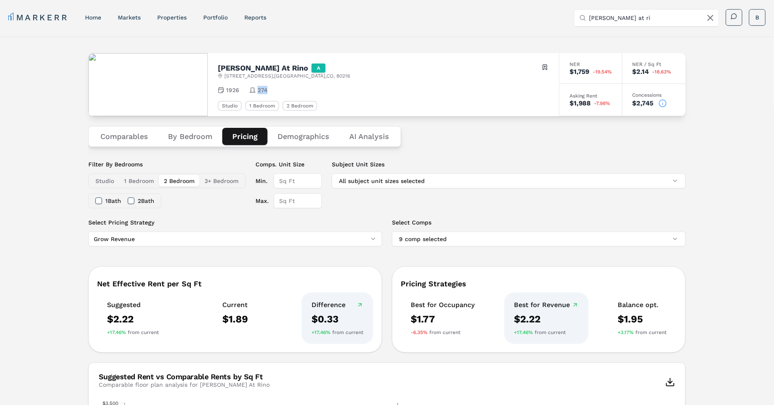
drag, startPoint x: 258, startPoint y: 87, endPoint x: 279, endPoint y: 87, distance: 21.2
click at [279, 87] on div "1926 274" at bounding box center [384, 90] width 332 height 8
drag, startPoint x: 257, startPoint y: 87, endPoint x: 282, endPoint y: 87, distance: 24.5
click at [281, 87] on div "1926 274" at bounding box center [384, 90] width 332 height 8
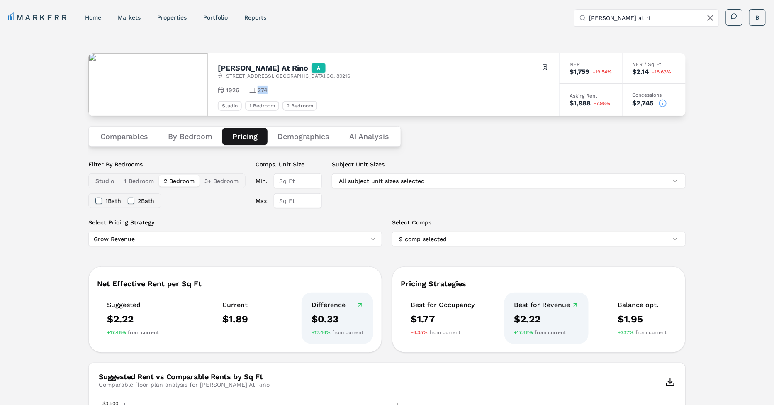
click at [282, 87] on div "1926 274" at bounding box center [384, 90] width 332 height 8
click at [223, 15] on link "Portfolio" at bounding box center [215, 17] width 24 height 7
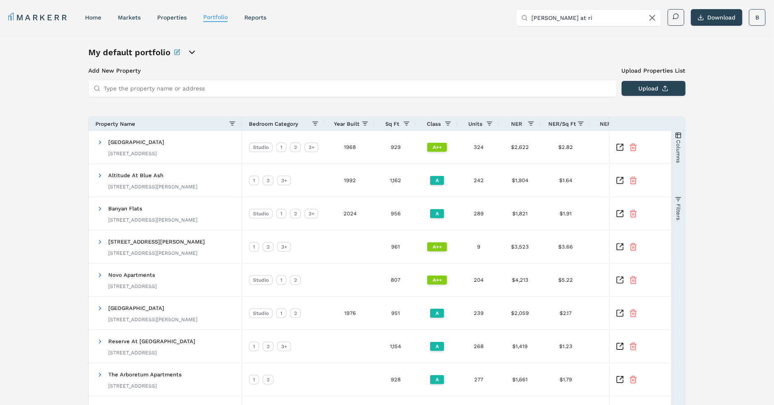
scroll to position [102, 0]
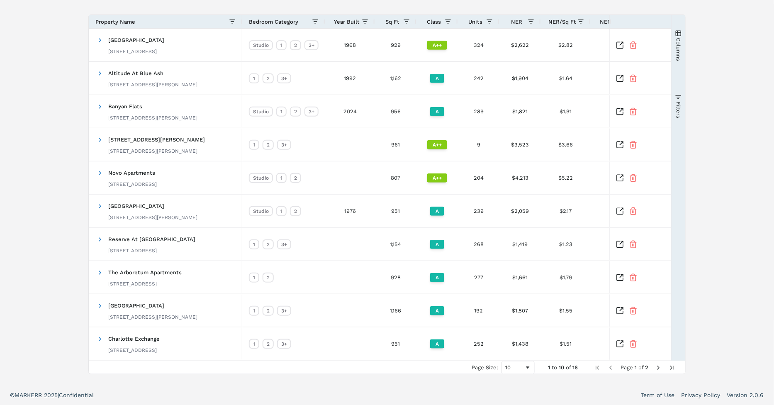
click at [48, 151] on div "My default portfolio Add New Property Upload Properties List Type the property …" at bounding box center [387, 159] width 774 height 450
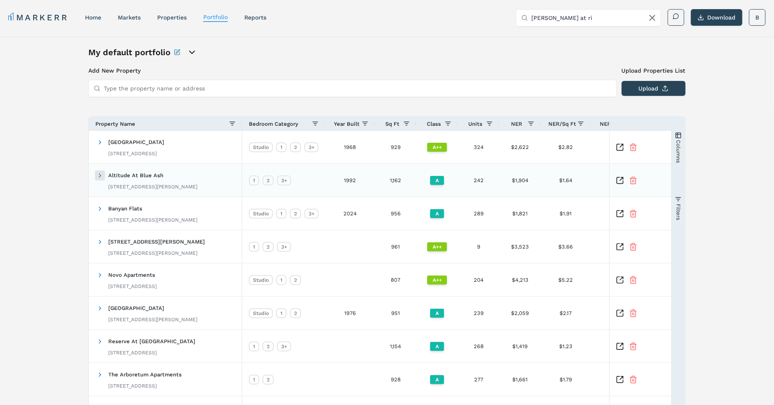
click at [100, 178] on span at bounding box center [100, 175] width 7 height 7
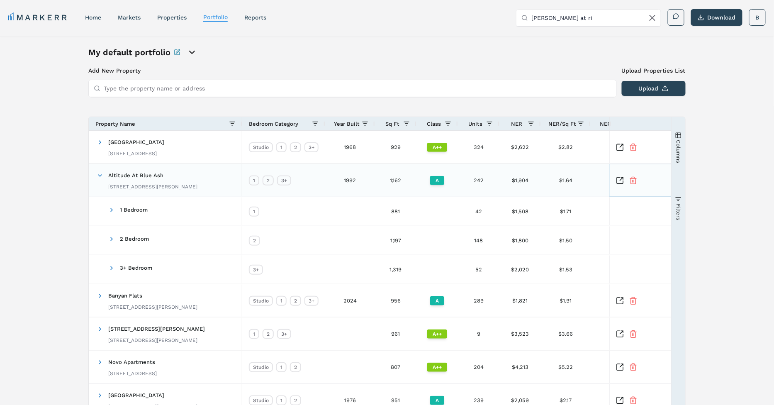
click at [620, 182] on icon "Inspect Comparable" at bounding box center [620, 180] width 8 height 8
